Goal: Task Accomplishment & Management: Complete application form

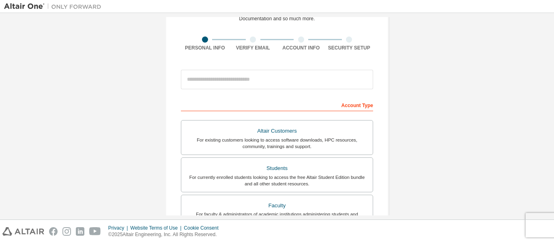
scroll to position [41, 0]
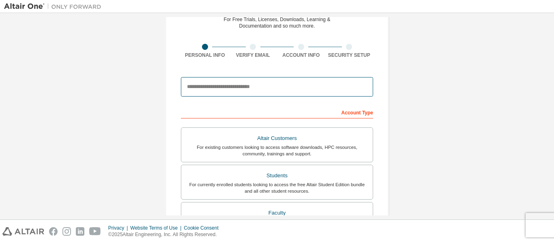
click at [258, 90] on input "email" at bounding box center [277, 86] width 192 height 19
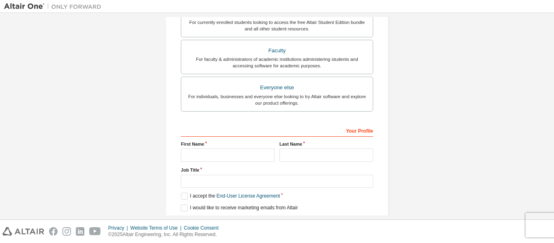
scroll to position [231, 0]
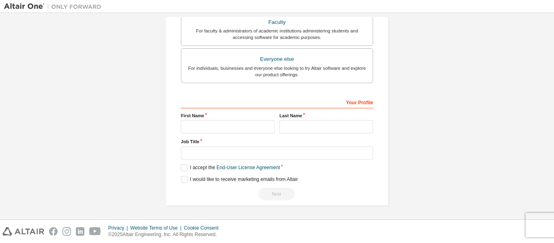
type input "**********"
click at [231, 127] on input "text" at bounding box center [228, 126] width 94 height 13
type input "*****"
click at [303, 120] on div "Last Name" at bounding box center [326, 122] width 99 height 21
type input "******"
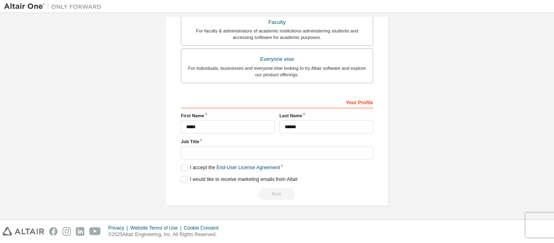
click at [228, 162] on div "Your Profile First Name ***** Last Name ****** Job Title Please provide State/P…" at bounding box center [277, 147] width 192 height 105
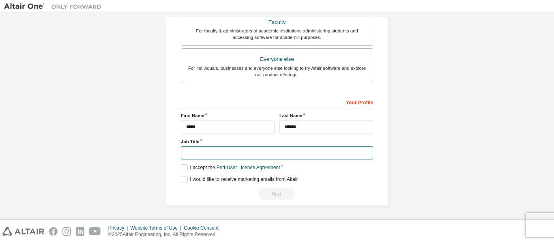
click at [220, 151] on input "text" at bounding box center [277, 153] width 192 height 13
type input "*"
type input "**********"
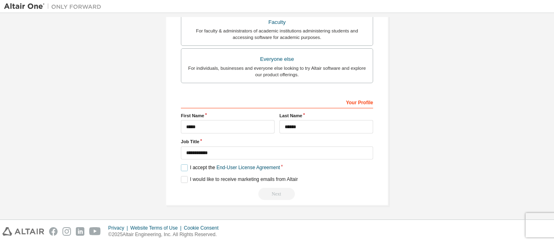
click at [183, 168] on label "I accept the End-User License Agreement" at bounding box center [230, 167] width 99 height 7
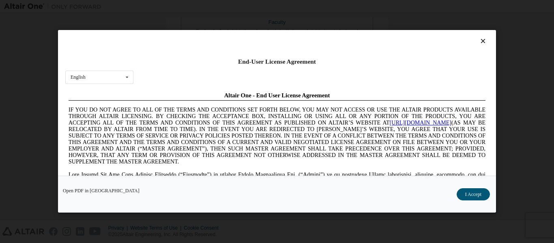
scroll to position [0, 0]
click at [475, 192] on button "I Accept" at bounding box center [473, 195] width 33 height 12
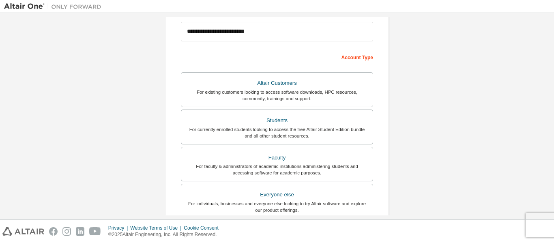
scroll to position [69, 0]
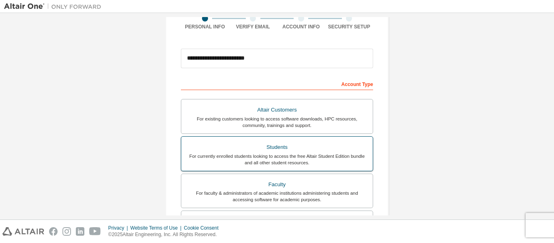
click at [285, 154] on div "For currently enrolled students looking to access the free Altair Student Editi…" at bounding box center [277, 159] width 182 height 13
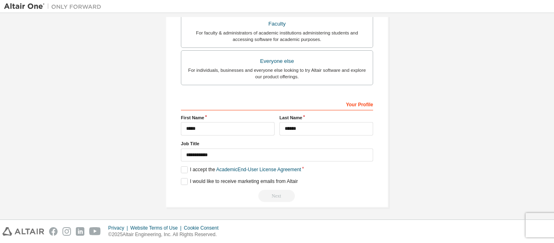
scroll to position [259, 0]
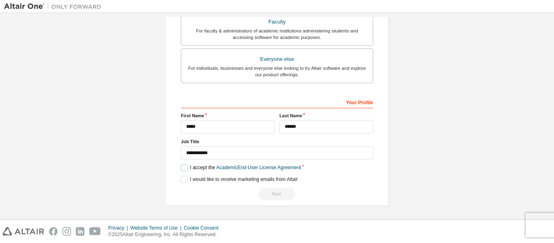
click at [181, 168] on label "I accept the Academic End-User License Agreement" at bounding box center [241, 167] width 120 height 7
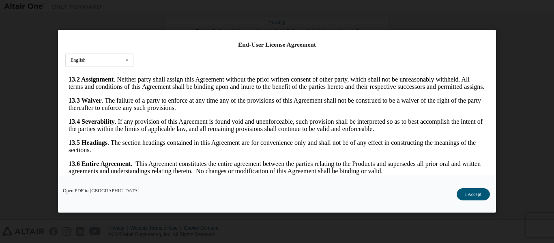
scroll to position [32, 0]
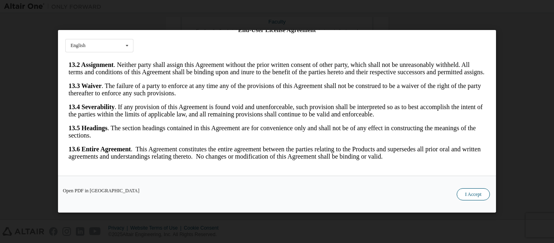
click at [468, 197] on button "I Accept" at bounding box center [473, 195] width 33 height 12
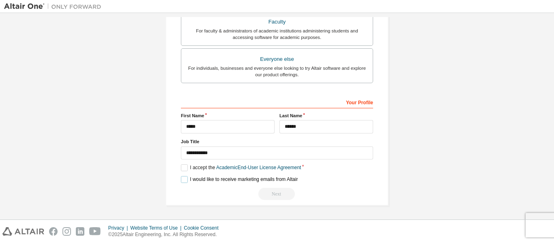
click at [181, 177] on label "I would like to receive marketing emails from Altair" at bounding box center [239, 179] width 117 height 7
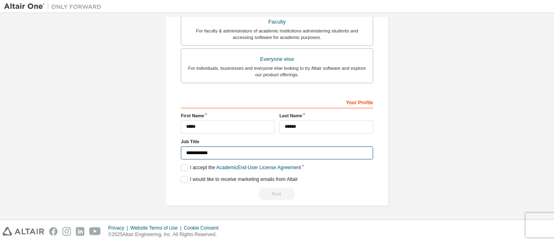
click at [220, 152] on input "**********" at bounding box center [277, 153] width 192 height 13
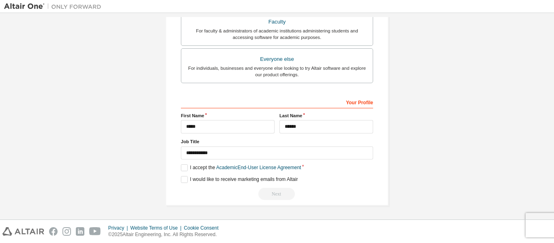
click at [272, 194] on div "Next" at bounding box center [277, 194] width 192 height 12
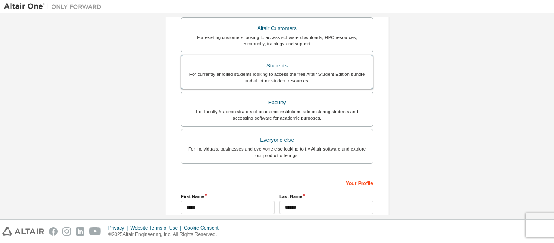
scroll to position [97, 0]
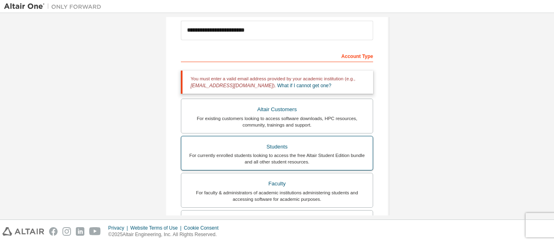
click at [296, 147] on div "Students" at bounding box center [277, 146] width 182 height 11
click at [285, 153] on div "For currently enrolled students looking to access the free Altair Student Editi…" at bounding box center [277, 158] width 182 height 13
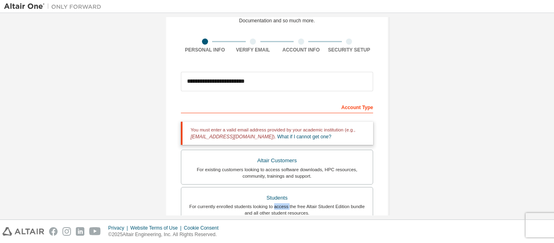
scroll to position [41, 0]
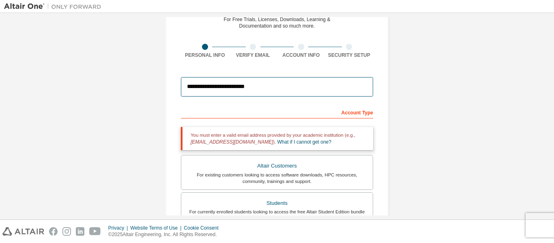
click at [241, 90] on input "**********" at bounding box center [277, 86] width 192 height 19
drag, startPoint x: 259, startPoint y: 89, endPoint x: 153, endPoint y: 75, distance: 107.7
click at [153, 75] on div "**********" at bounding box center [277, 204] width 546 height 457
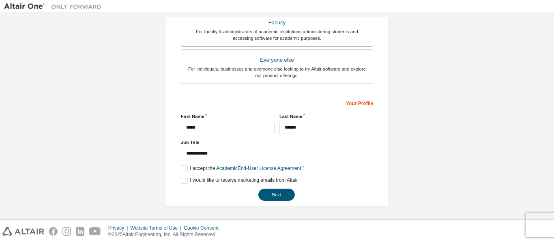
scroll to position [252, 0]
type input "**********"
click at [283, 199] on button "Next" at bounding box center [277, 194] width 37 height 12
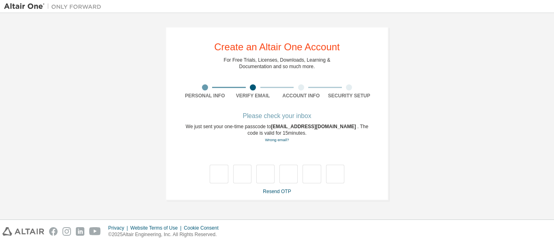
type input "*"
click at [233, 176] on input "*" at bounding box center [242, 174] width 18 height 19
click at [243, 173] on input "*" at bounding box center [242, 174] width 18 height 19
click at [248, 175] on input "text" at bounding box center [242, 174] width 18 height 19
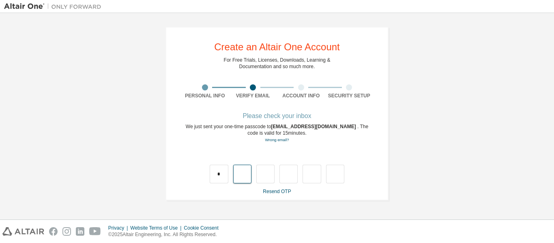
type input "*"
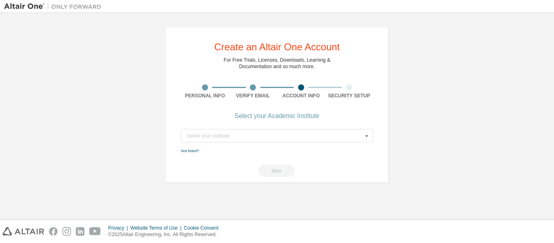
click at [286, 143] on form "Select your Institute Type at least 3 characters to start getting results. Not …" at bounding box center [277, 153] width 192 height 48
click at [276, 139] on input "text" at bounding box center [278, 135] width 192 height 13
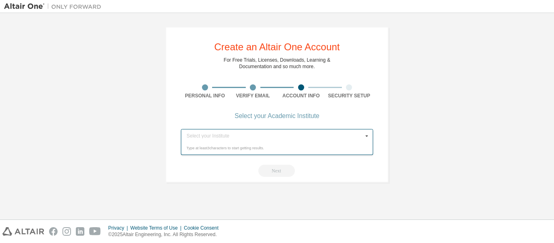
click at [240, 149] on div "Type at least 3 characters to start getting results." at bounding box center [277, 148] width 181 height 5
click at [204, 174] on div "Next" at bounding box center [277, 171] width 192 height 12
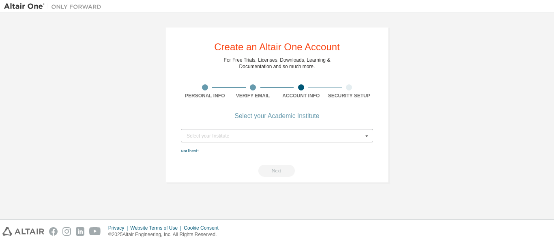
click at [198, 136] on div "Select your Institute" at bounding box center [275, 136] width 177 height 5
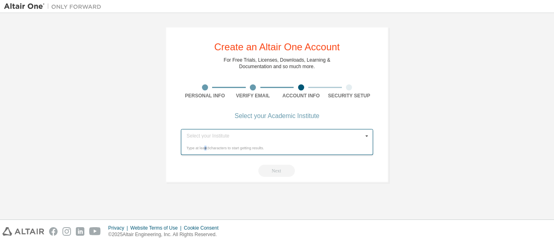
click at [205, 151] on div "Type at least 3 characters to start getting results." at bounding box center [277, 148] width 181 height 5
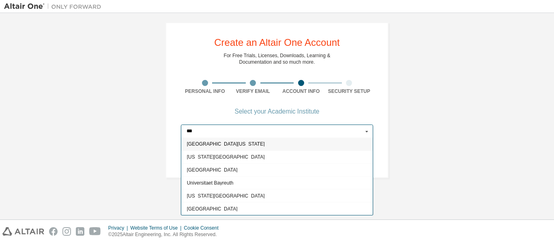
type input "***"
click at [228, 143] on span "[GEOGRAPHIC_DATA][US_STATE]" at bounding box center [277, 144] width 181 height 5
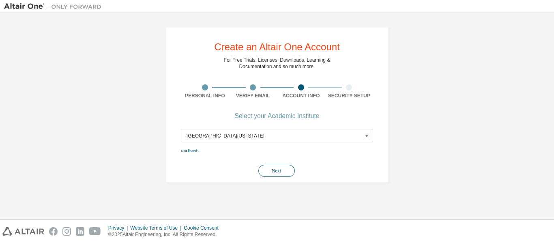
click at [275, 171] on button "Next" at bounding box center [277, 171] width 37 height 12
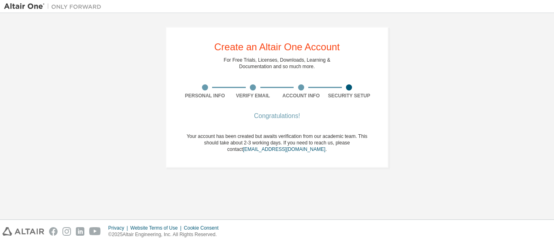
click at [351, 87] on div at bounding box center [349, 87] width 6 height 6
click at [261, 119] on div "Congratulations!" at bounding box center [277, 116] width 192 height 5
click at [269, 152] on link "[EMAIL_ADDRESS][DOMAIN_NAME]" at bounding box center [284, 150] width 82 height 6
drag, startPoint x: 417, startPoint y: 72, endPoint x: 414, endPoint y: 76, distance: 5.3
click at [418, 72] on div "Create an Altair One Account For Free Trials, Licenses, Downloads, Learning & D…" at bounding box center [277, 97] width 546 height 161
